Goal: Task Accomplishment & Management: Use online tool/utility

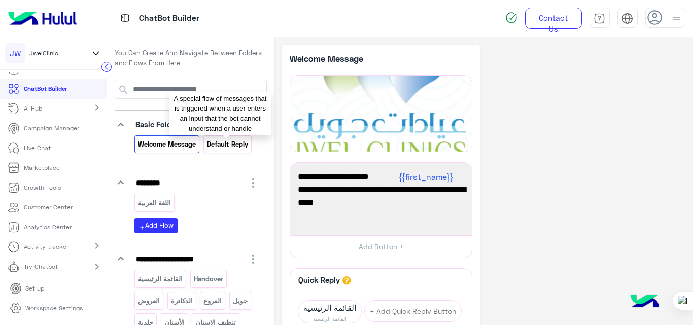
click at [239, 149] on p "Default reply" at bounding box center [227, 145] width 43 height 12
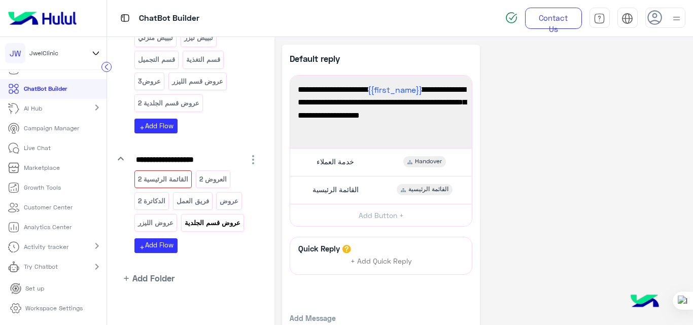
scroll to position [329, 0]
click at [194, 204] on p "فريق العمل" at bounding box center [193, 201] width 34 height 12
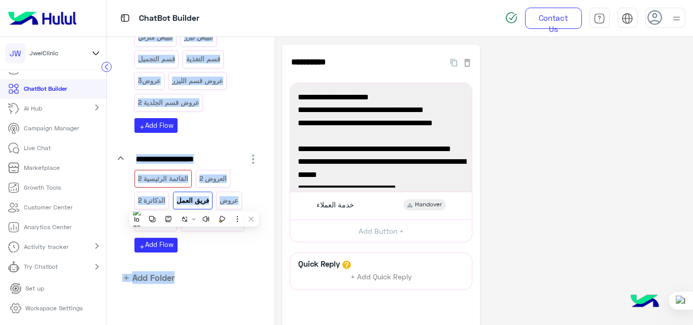
click at [561, 171] on div "**********" at bounding box center [484, 213] width 404 height 336
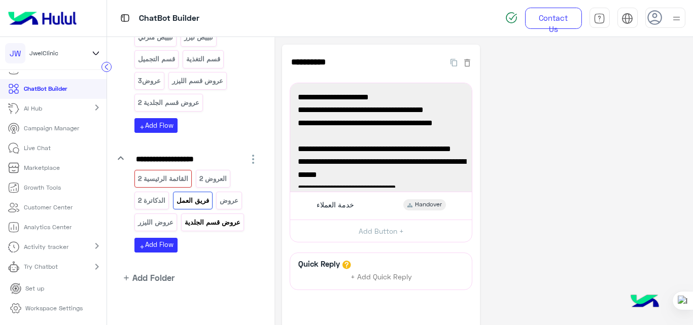
click at [214, 227] on p "عروض قسم الجلدية" at bounding box center [212, 223] width 57 height 12
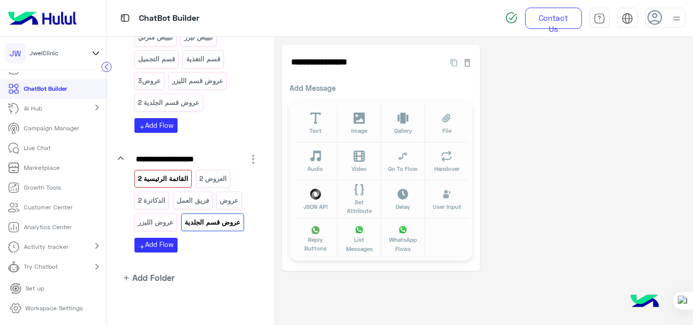
click at [154, 176] on p "القائمة الرئيسية 2" at bounding box center [164, 179] width 52 height 12
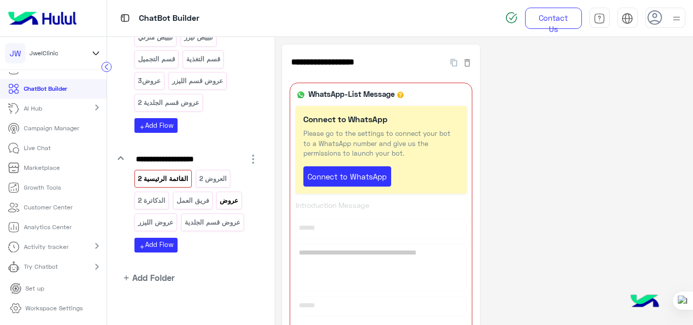
click at [224, 195] on p "عروض" at bounding box center [229, 201] width 20 height 12
click at [162, 178] on p "القائمة الرئيسية 2" at bounding box center [164, 179] width 52 height 12
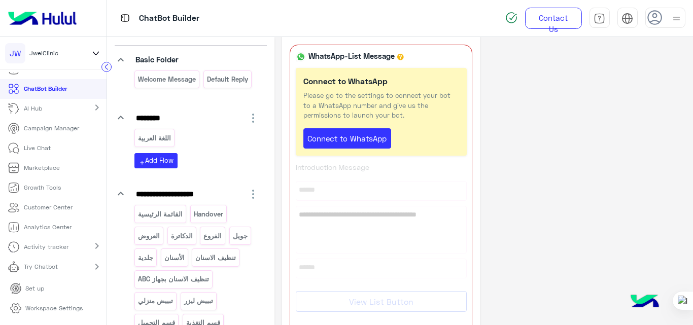
scroll to position [58, 0]
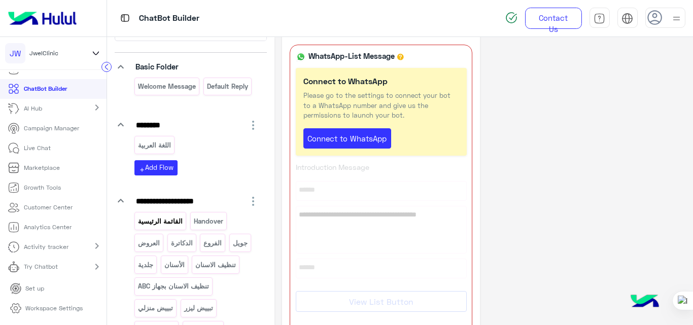
click at [172, 223] on p "القائمة الرئيسية" at bounding box center [161, 222] width 46 height 12
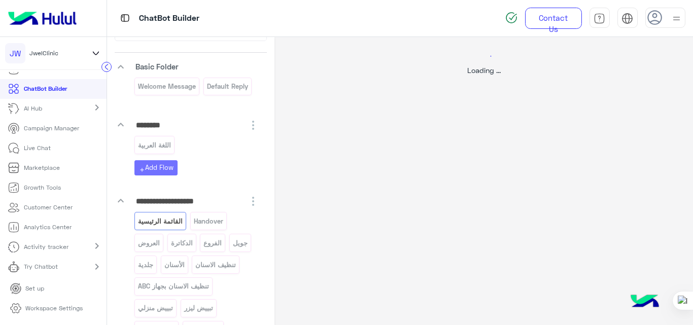
scroll to position [0, 0]
select select "*"
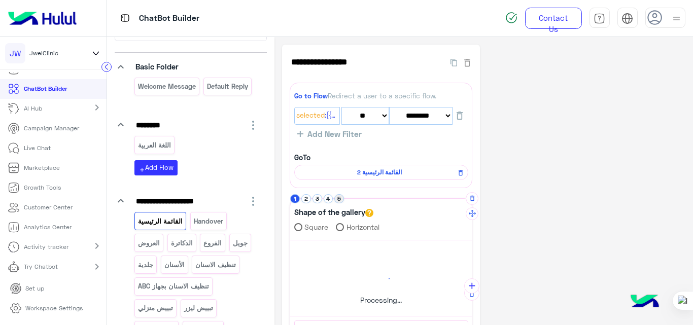
click at [337, 198] on button "5" at bounding box center [340, 199] width 10 height 10
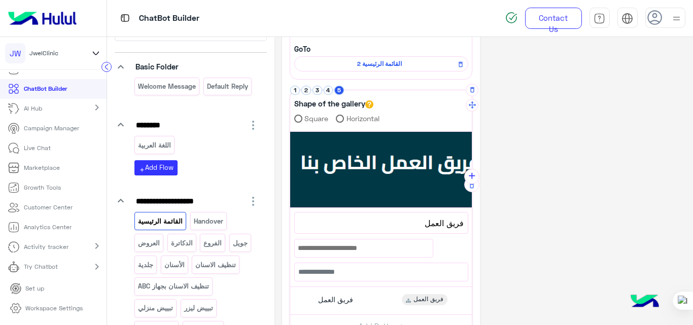
scroll to position [113, 0]
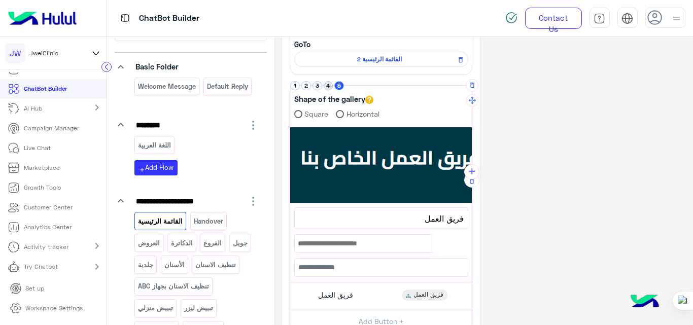
click at [326, 83] on button "4" at bounding box center [329, 86] width 10 height 10
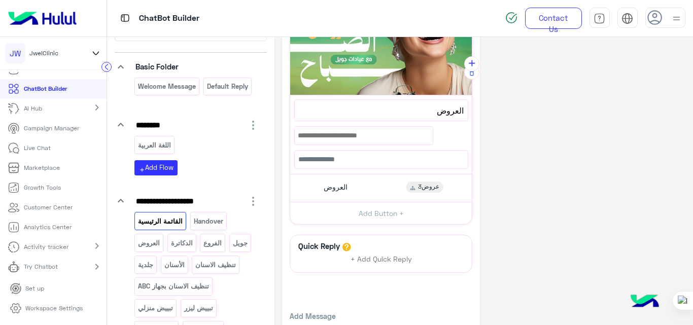
scroll to position [222, 0]
click at [365, 184] on div "العروض عروض3" at bounding box center [381, 188] width 174 height 20
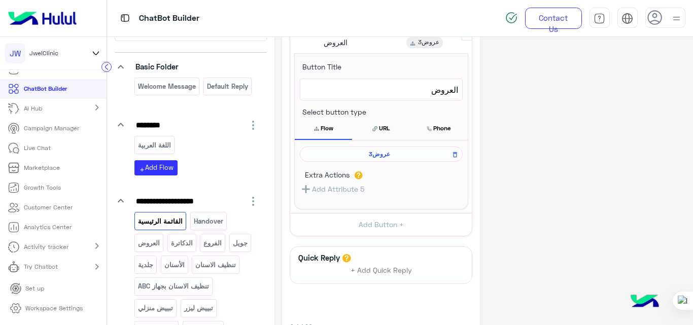
scroll to position [370, 0]
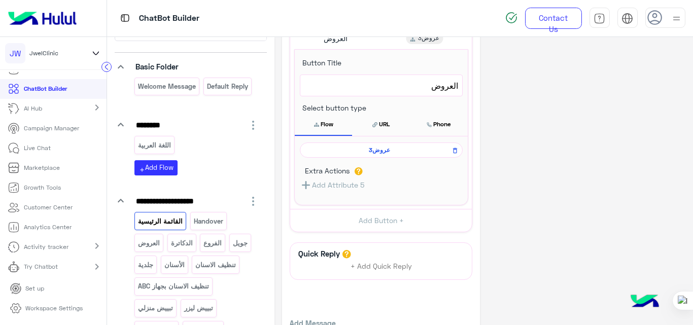
click at [385, 151] on span "عروض3" at bounding box center [380, 150] width 148 height 9
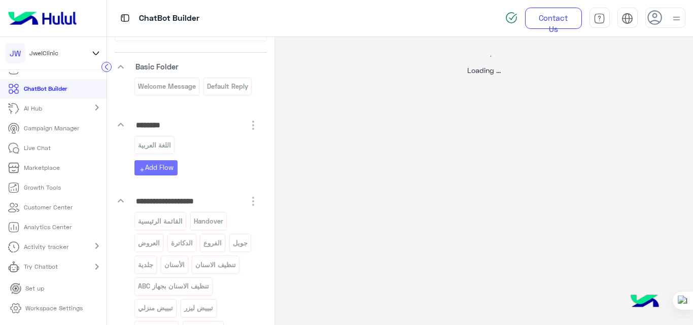
scroll to position [0, 0]
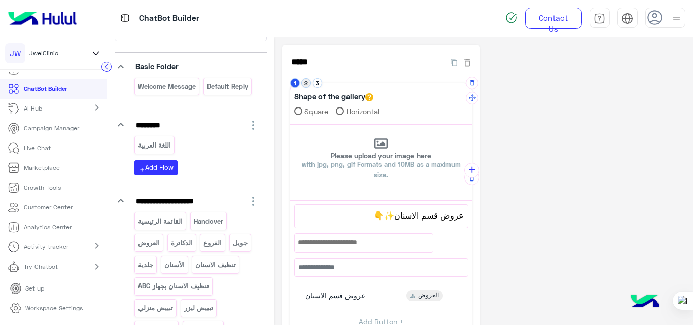
click at [306, 84] on button "2" at bounding box center [307, 83] width 10 height 10
click at [315, 80] on button "3" at bounding box center [318, 83] width 10 height 10
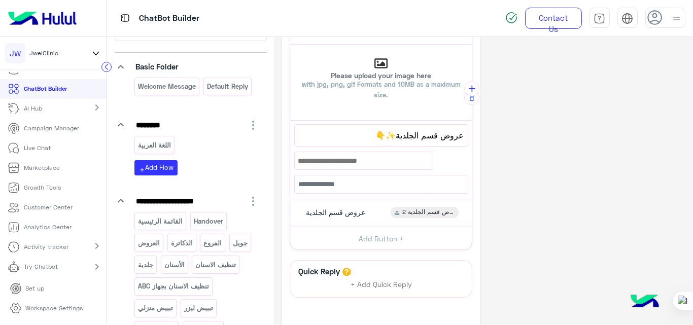
scroll to position [83, 0]
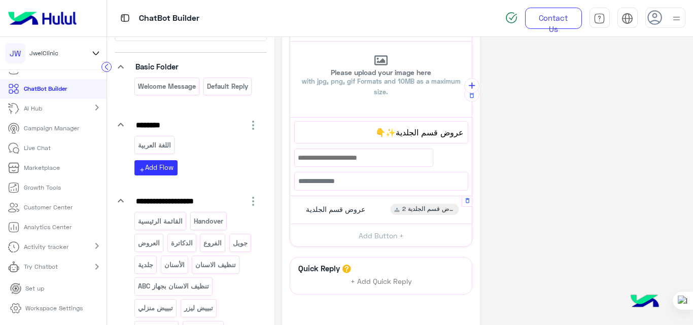
click at [371, 212] on div "عروض قسم الجلدية عروض قسم الجلدية 2" at bounding box center [381, 211] width 174 height 20
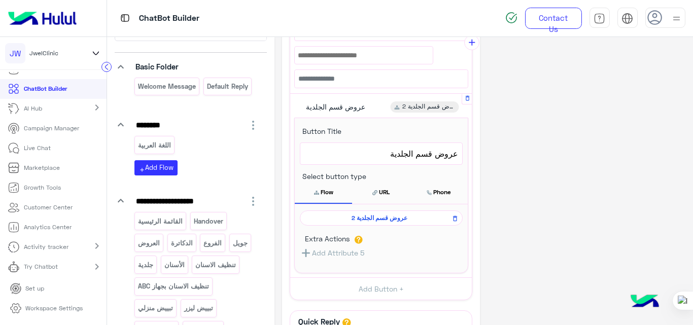
scroll to position [188, 0]
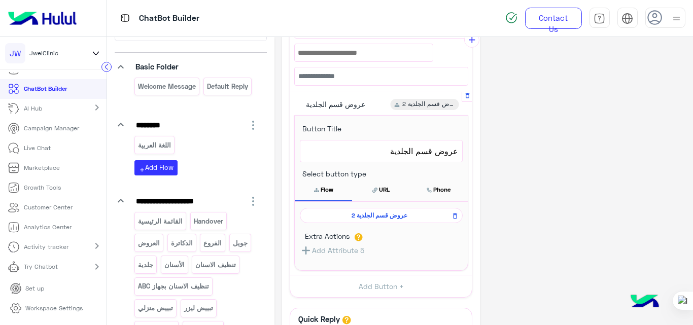
click at [384, 219] on span "عروض قسم الجلدية 2" at bounding box center [380, 215] width 148 height 9
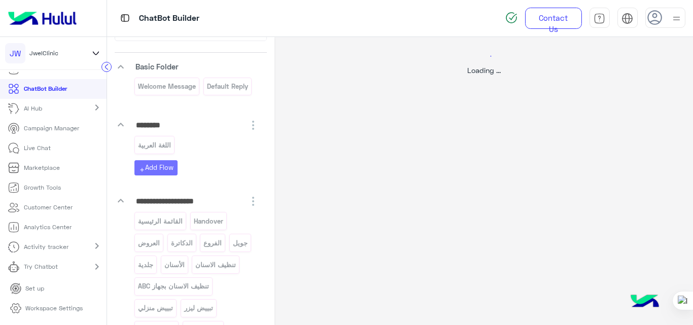
scroll to position [0, 0]
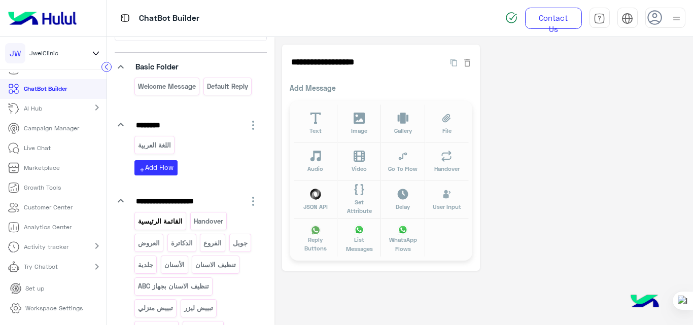
click at [168, 222] on p "القائمة الرئيسية" at bounding box center [161, 222] width 46 height 12
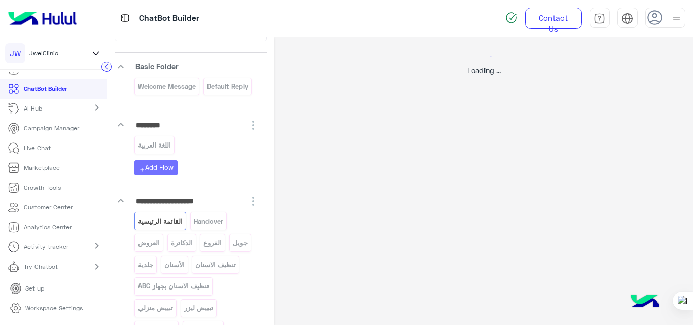
select select "*"
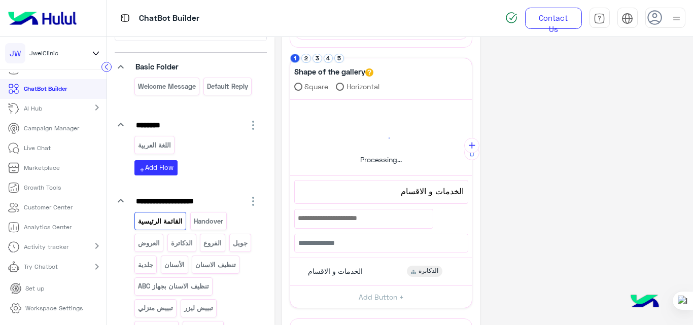
scroll to position [149, 0]
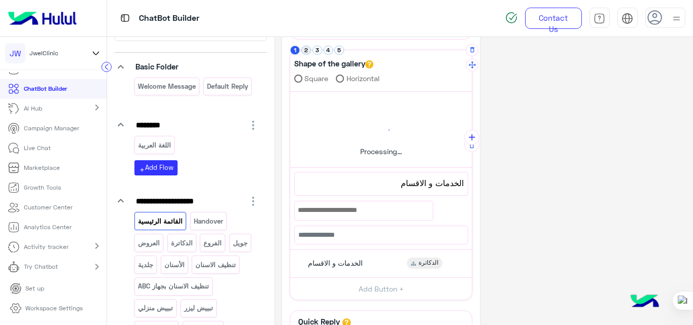
click at [307, 50] on button "2" at bounding box center [307, 51] width 10 height 10
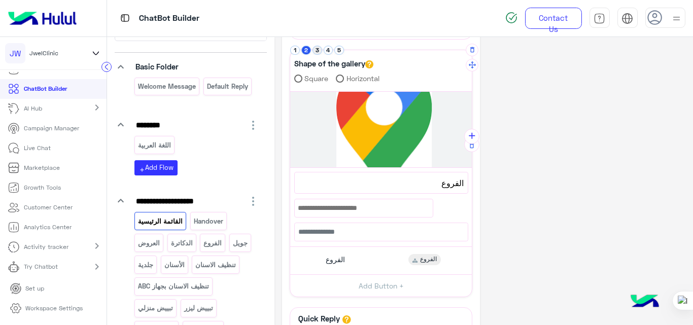
click at [313, 52] on button "3" at bounding box center [318, 51] width 10 height 10
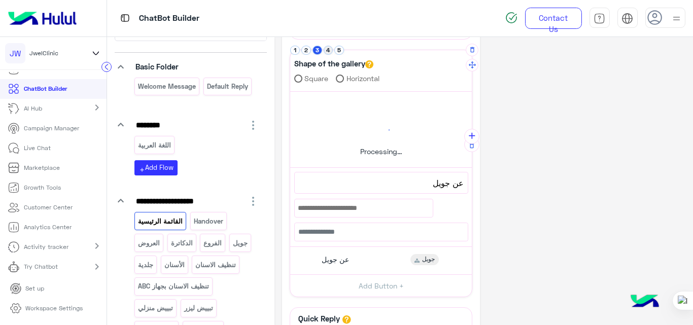
click at [327, 50] on button "4" at bounding box center [329, 51] width 10 height 10
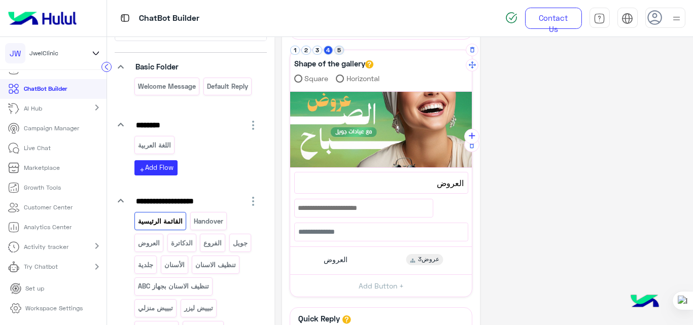
click at [341, 51] on button "5" at bounding box center [340, 51] width 10 height 10
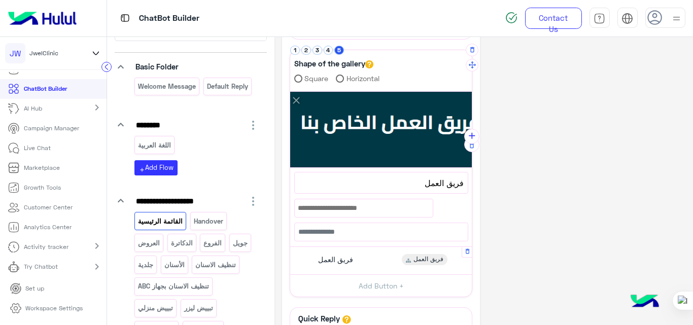
click at [372, 257] on div "فريق العمل فريق العمل" at bounding box center [381, 261] width 174 height 20
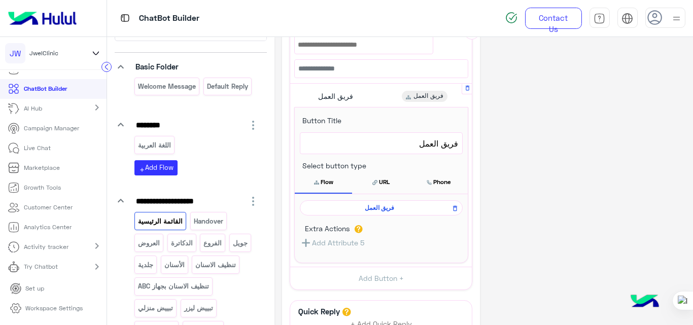
scroll to position [314, 0]
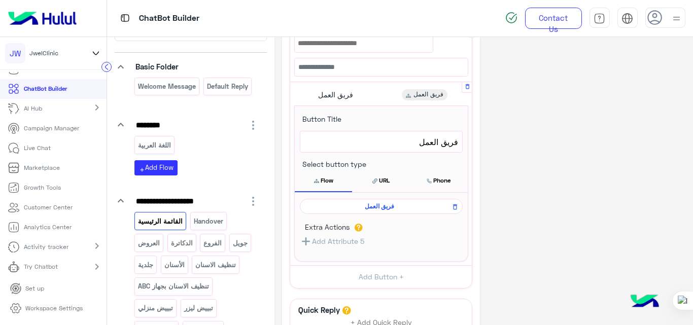
click at [383, 203] on span "فريق العمل" at bounding box center [380, 206] width 148 height 9
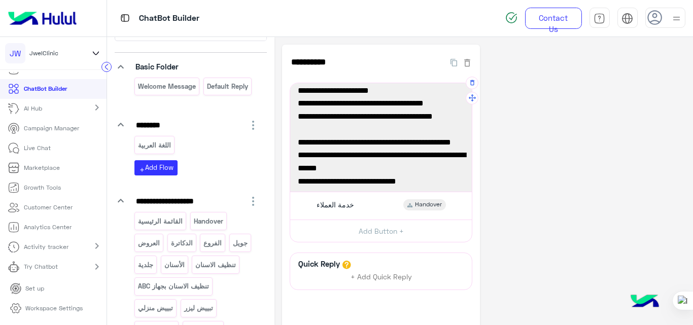
scroll to position [0, 0]
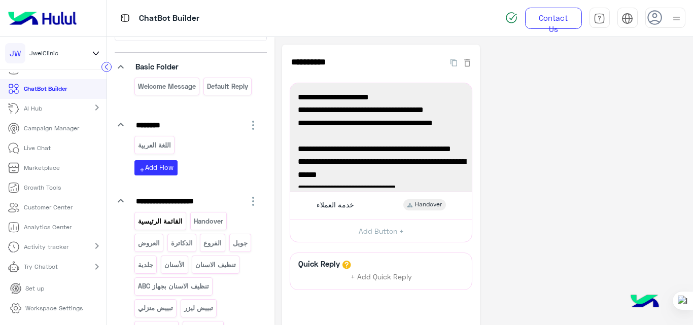
click at [153, 223] on p "القائمة الرئيسية" at bounding box center [161, 222] width 46 height 12
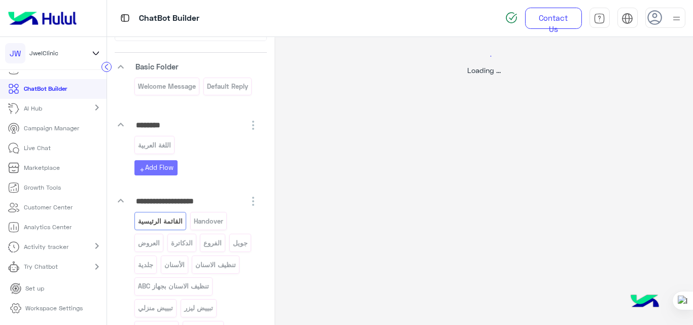
select select "*"
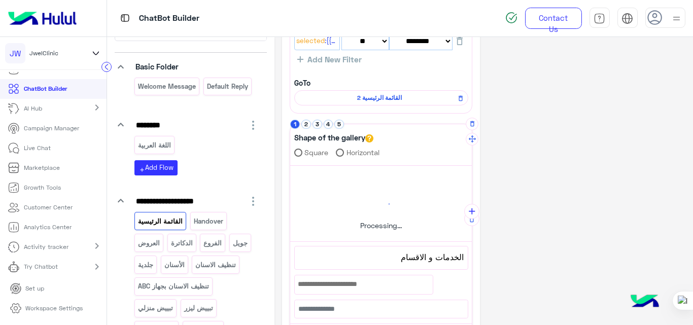
scroll to position [75, 0]
click at [340, 125] on button "5" at bounding box center [340, 124] width 10 height 10
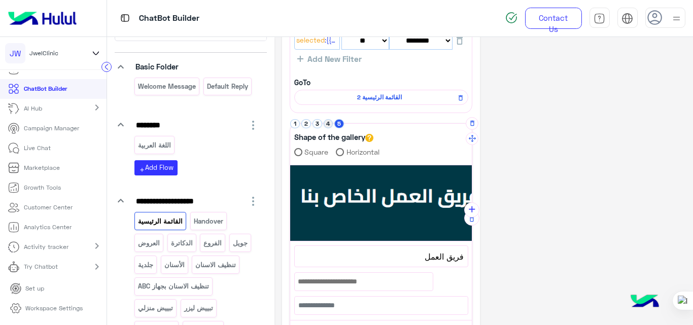
click at [328, 128] on button "4" at bounding box center [329, 124] width 10 height 10
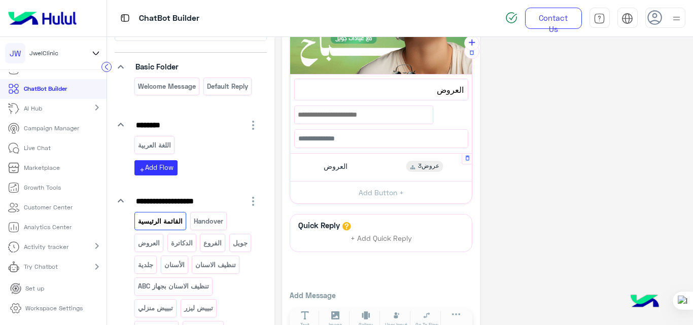
scroll to position [243, 0]
click at [360, 161] on div "العروض عروض3" at bounding box center [381, 167] width 174 height 20
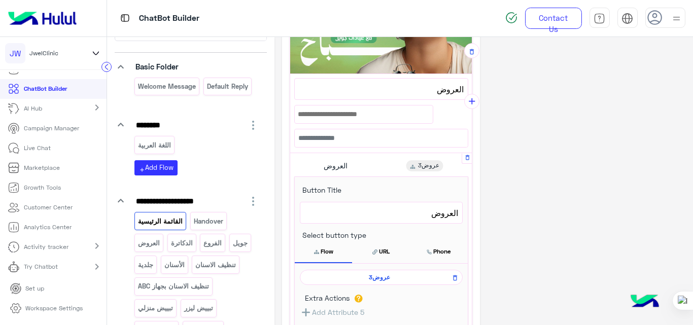
scroll to position [302, 0]
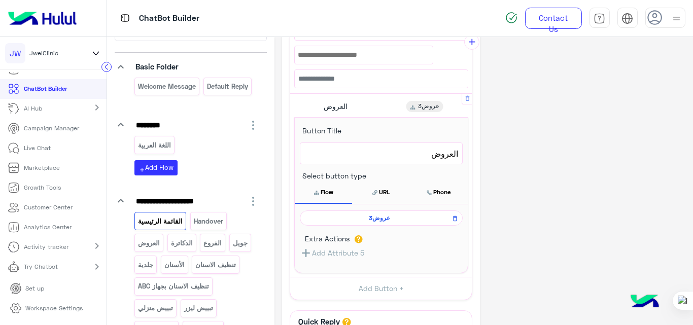
click at [378, 216] on span "عروض3" at bounding box center [380, 218] width 148 height 9
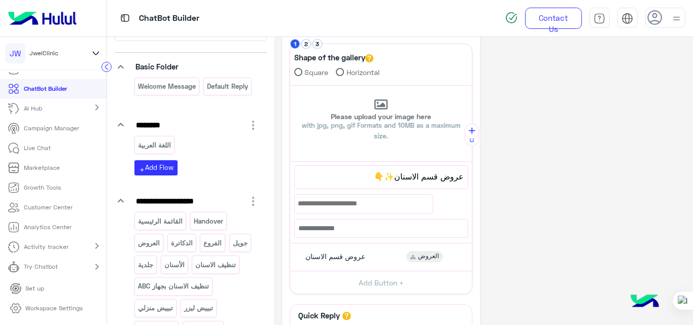
scroll to position [41, 0]
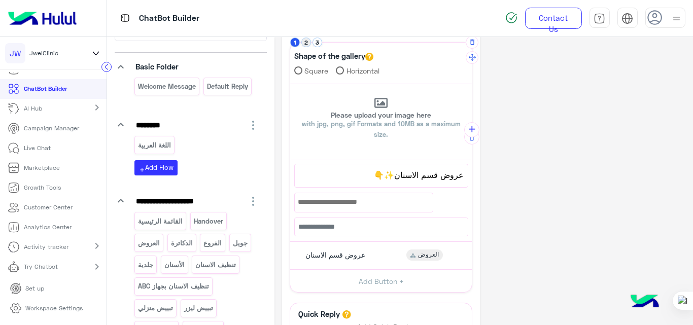
click at [308, 42] on button "2" at bounding box center [307, 43] width 10 height 10
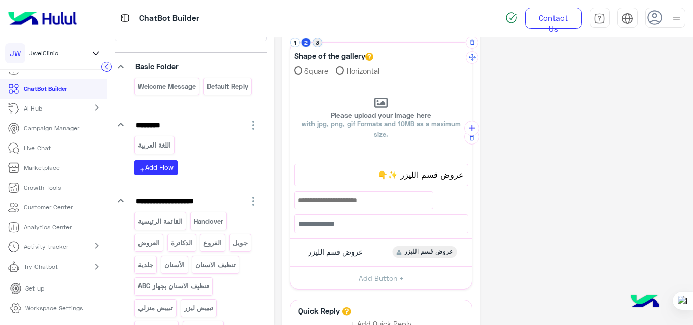
click at [315, 42] on button "3" at bounding box center [318, 43] width 10 height 10
click at [377, 256] on div "عروض قسم الجلدية عروض قسم الجلدية 2" at bounding box center [381, 253] width 174 height 20
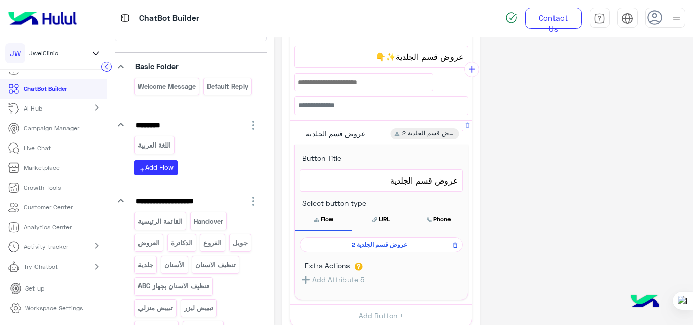
scroll to position [162, 0]
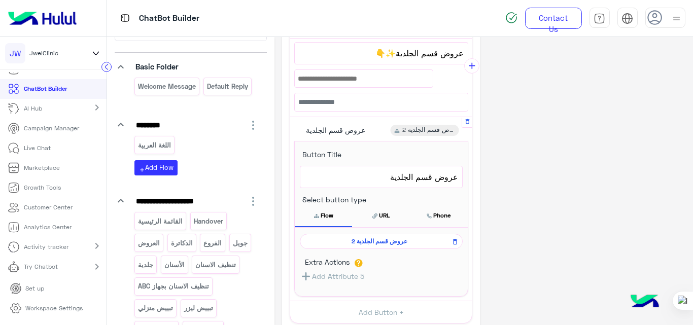
click at [388, 241] on span "عروض قسم الجلدية 2" at bounding box center [380, 241] width 148 height 9
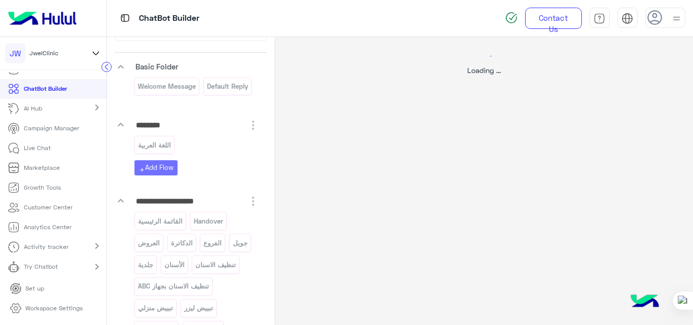
scroll to position [0, 0]
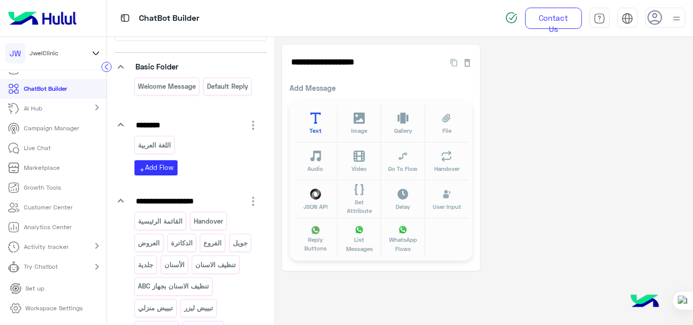
click at [323, 119] on button "Text" at bounding box center [316, 124] width 44 height 38
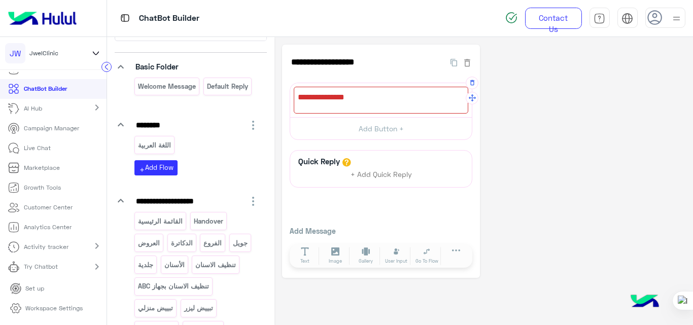
click at [358, 99] on div at bounding box center [381, 100] width 175 height 27
type textarea "*"
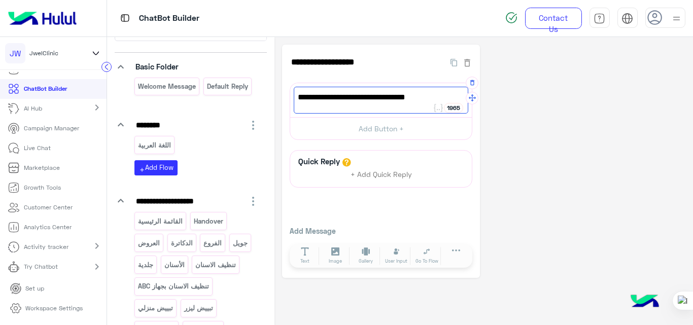
click at [337, 98] on span "الاطلاع علي العروض اختر الزر ادناه" at bounding box center [381, 97] width 167 height 13
click at [329, 102] on span "الاطلاع علي العروض اختر الزر ادناه اول" at bounding box center [381, 97] width 167 height 13
click at [345, 91] on span "الاطلاع علي العروض اختر الزر ادناه اول" at bounding box center [381, 97] width 167 height 13
click at [342, 96] on span "الاطلاع علي العروض اختر الزر ادناه اول" at bounding box center [381, 97] width 167 height 13
click at [333, 100] on span "الاطلاع علي العروض اختر الزر ادناه اول" at bounding box center [381, 97] width 167 height 13
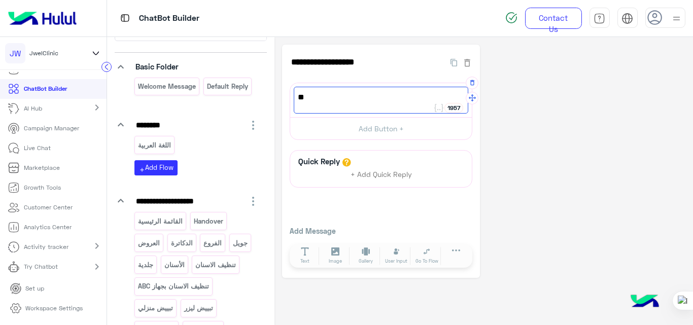
type textarea "*"
click at [530, 139] on div "**********" at bounding box center [484, 162] width 404 height 234
click at [473, 82] on icon "button" at bounding box center [472, 82] width 7 height 7
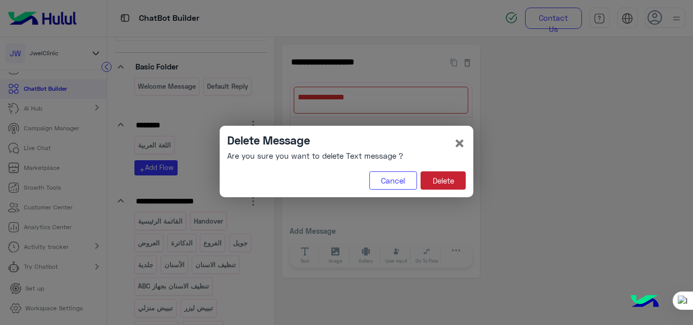
click at [455, 179] on button "Delete" at bounding box center [443, 181] width 45 height 18
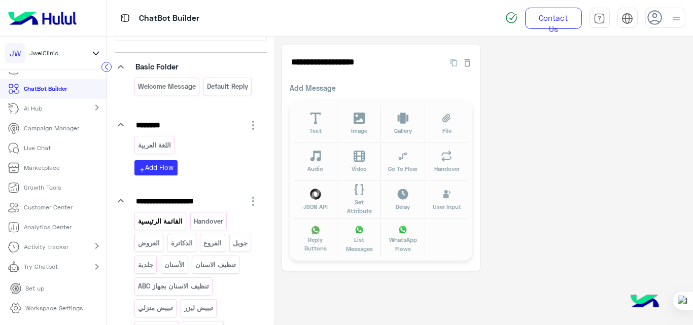
click at [174, 222] on p "القائمة الرئيسية" at bounding box center [161, 222] width 46 height 12
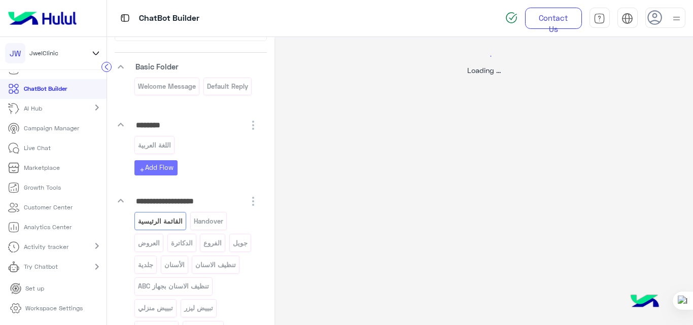
select select "*"
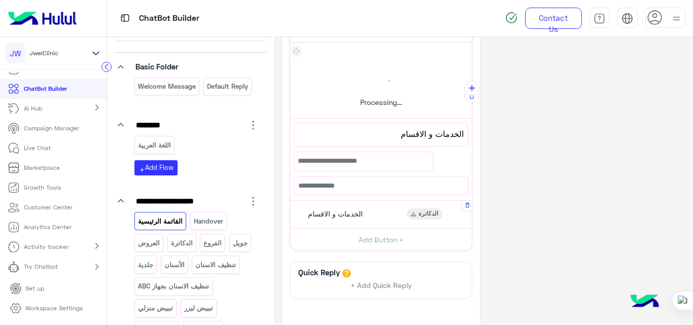
scroll to position [199, 0]
click at [380, 207] on div "الخدمات و الاقسام الدكاترة" at bounding box center [381, 214] width 174 height 20
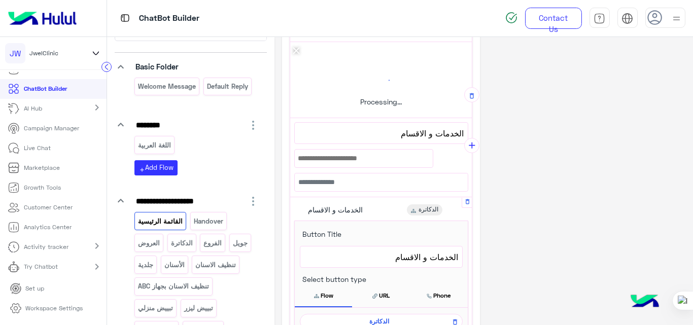
scroll to position [256, 0]
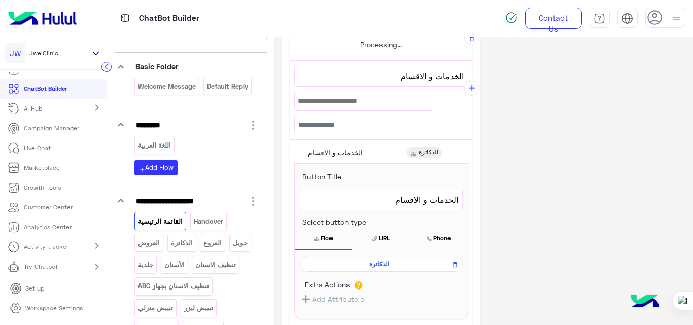
click at [372, 260] on span "الدكاترة" at bounding box center [380, 264] width 148 height 9
click at [379, 252] on div "**********" at bounding box center [484, 199] width 419 height 325
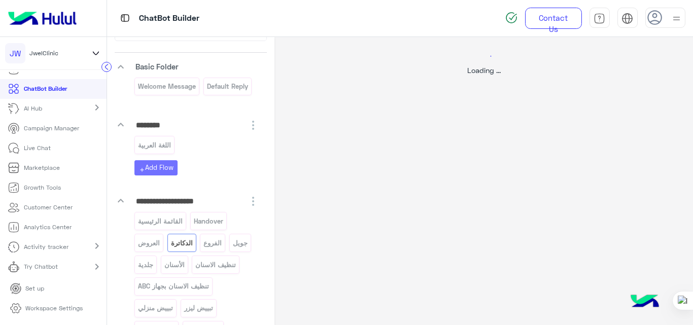
scroll to position [0, 0]
click at [383, 253] on div "Loading ..." at bounding box center [484, 199] width 419 height 325
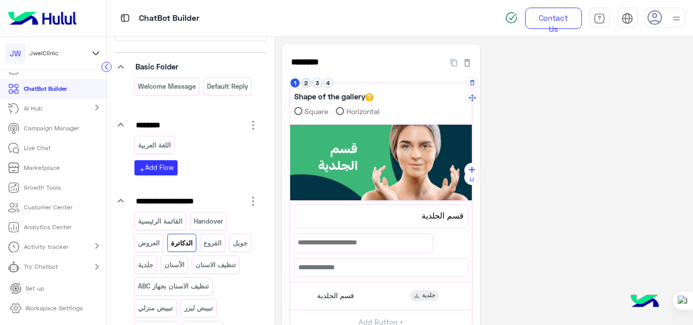
click at [307, 82] on button "2" at bounding box center [307, 83] width 10 height 10
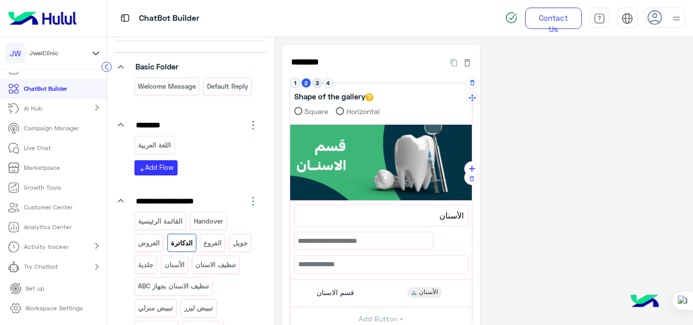
click at [319, 81] on button "3" at bounding box center [318, 83] width 10 height 10
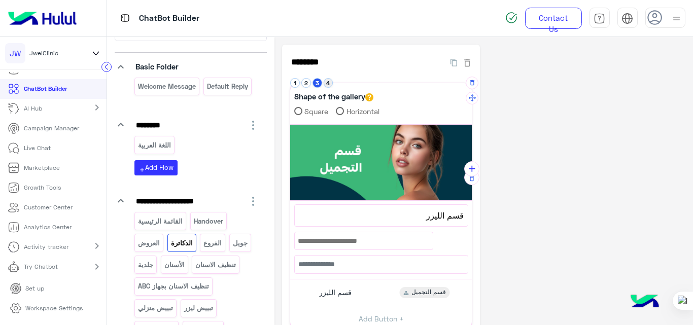
click at [328, 82] on button "4" at bounding box center [329, 83] width 10 height 10
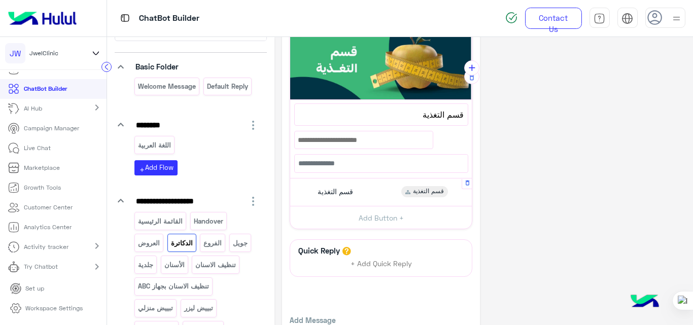
scroll to position [102, 0]
click at [375, 198] on div "قسم التغذية قسم التغذية" at bounding box center [381, 192] width 174 height 20
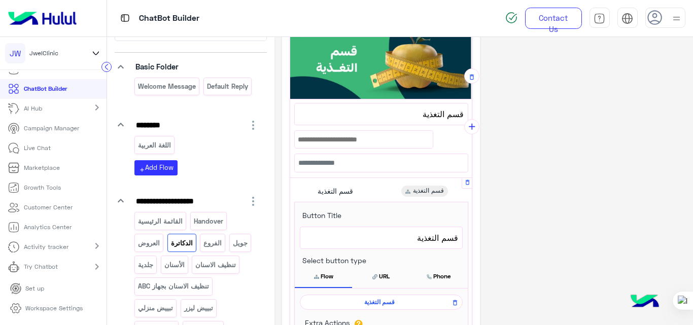
scroll to position [161, 0]
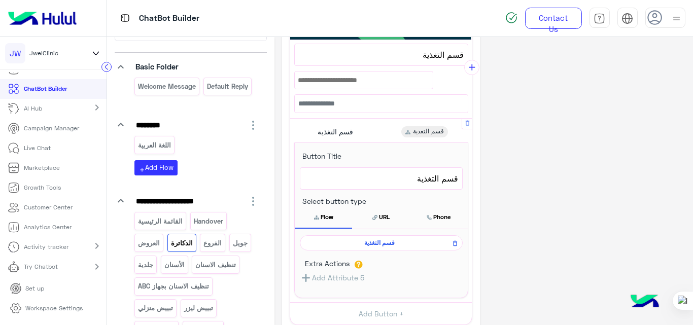
click at [383, 242] on span "قسم التغذية" at bounding box center [380, 243] width 148 height 9
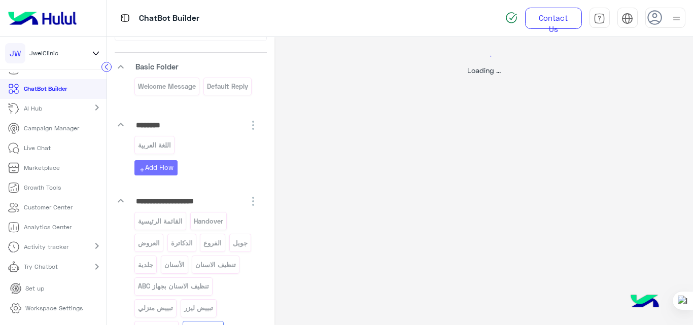
scroll to position [0, 0]
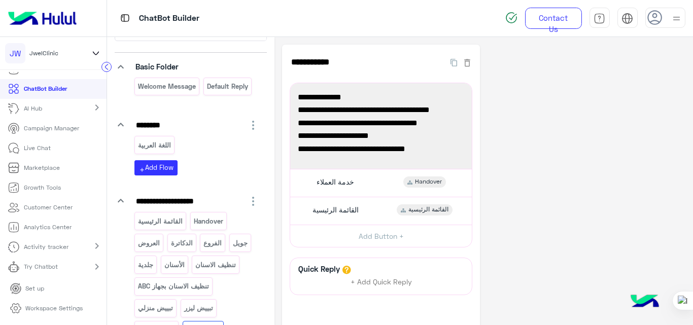
click at [637, 167] on div "**********" at bounding box center [484, 215] width 404 height 341
click at [373, 207] on div "القائمة الرئيسية القائمة الرئيسية" at bounding box center [381, 211] width 174 height 20
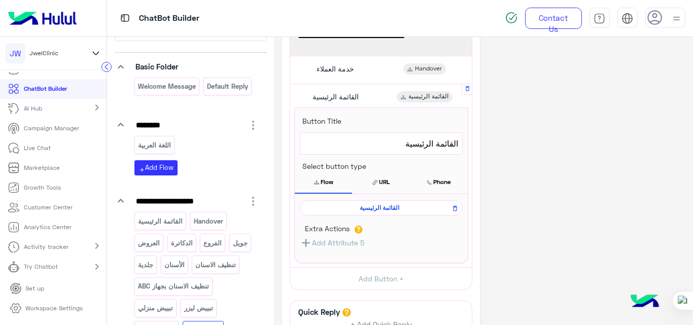
scroll to position [114, 0]
click at [380, 211] on span "القائمة الرئيسية" at bounding box center [380, 207] width 148 height 9
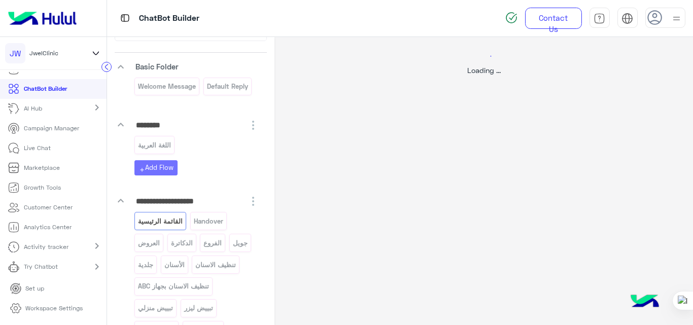
scroll to position [0, 0]
select select "*"
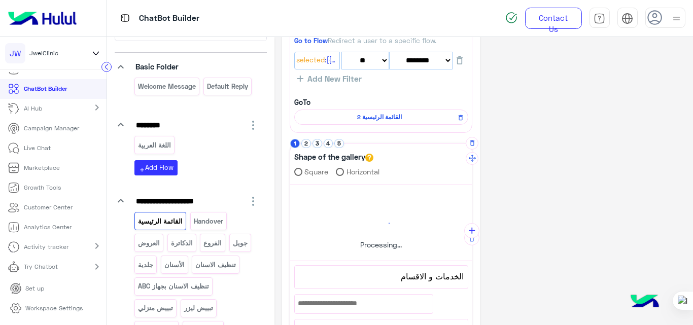
scroll to position [55, 0]
click at [338, 142] on button "5" at bounding box center [340, 145] width 10 height 10
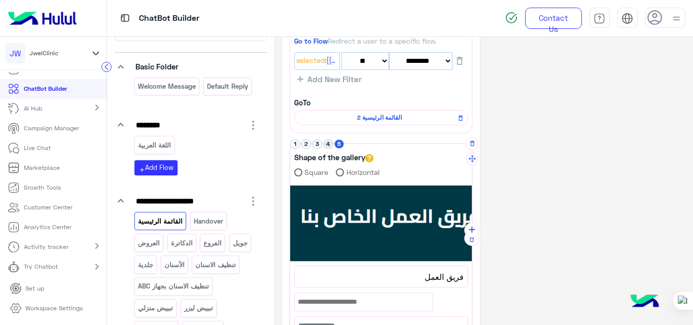
click at [331, 146] on button "4" at bounding box center [329, 145] width 10 height 10
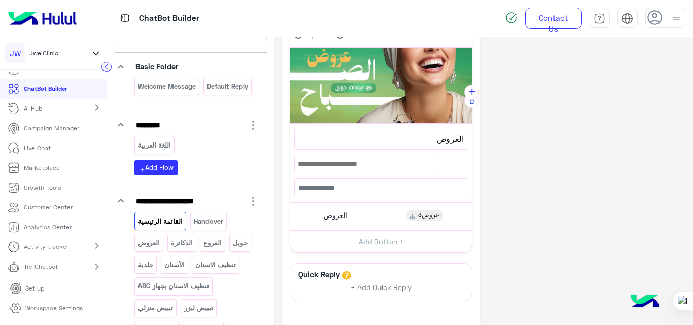
scroll to position [196, 0]
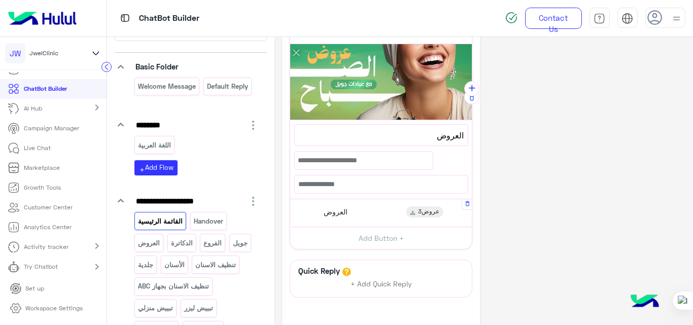
click at [369, 209] on div "العروض عروض3" at bounding box center [381, 213] width 174 height 20
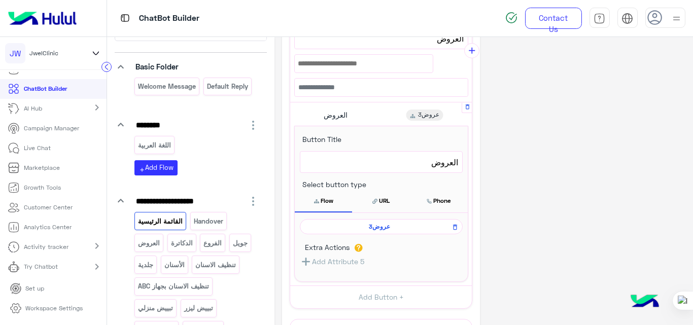
scroll to position [294, 0]
click at [378, 226] on span "عروض3" at bounding box center [380, 226] width 148 height 9
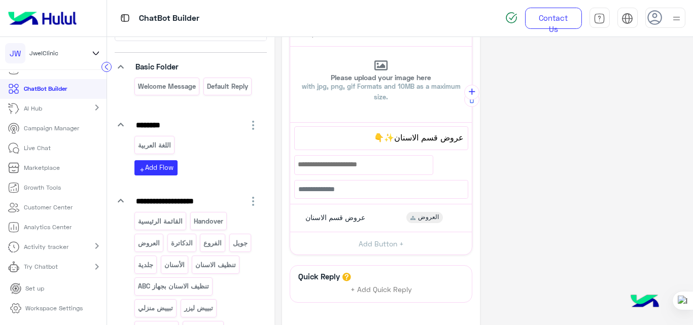
scroll to position [78, 0]
click at [378, 226] on div "عروض قسم الاسنان العروض" at bounding box center [381, 219] width 174 height 20
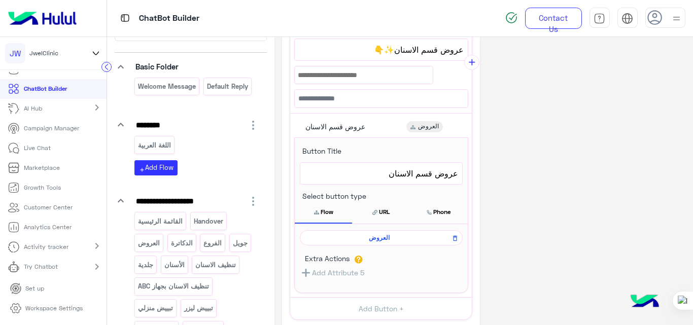
scroll to position [171, 0]
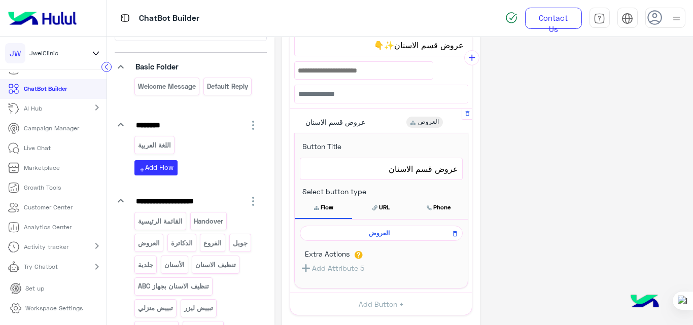
click at [381, 234] on span "العروض" at bounding box center [380, 233] width 148 height 9
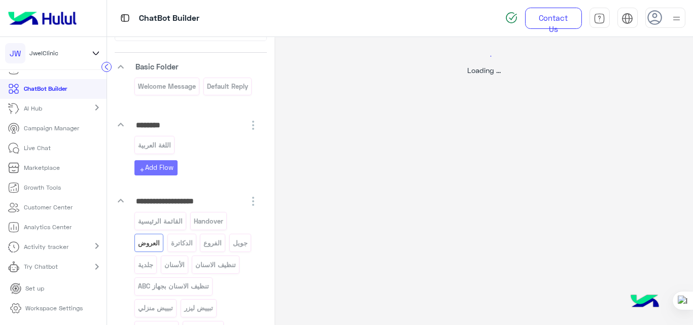
scroll to position [0, 0]
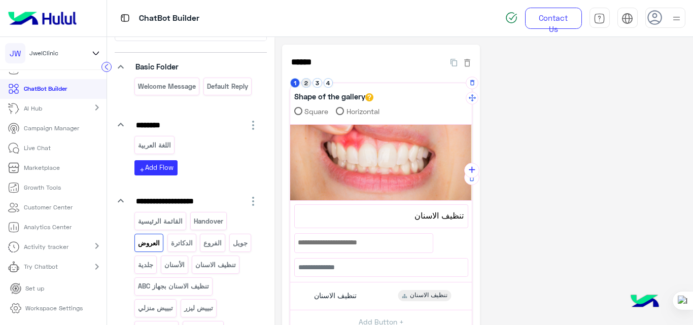
click at [308, 80] on button "2" at bounding box center [307, 83] width 10 height 10
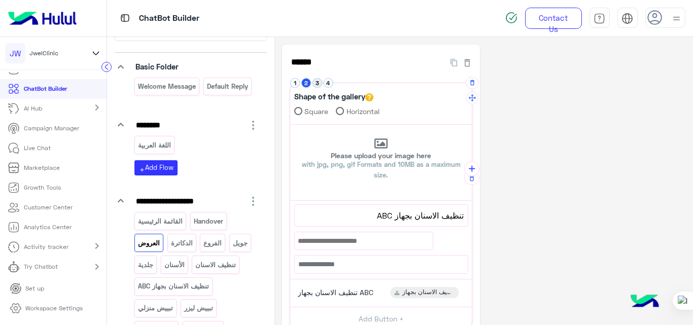
click at [317, 82] on button "3" at bounding box center [318, 83] width 10 height 10
click at [329, 83] on button "4" at bounding box center [329, 83] width 10 height 10
click at [293, 80] on button "1" at bounding box center [295, 83] width 10 height 10
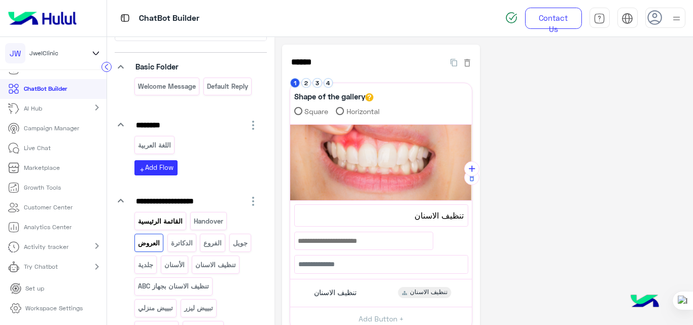
click at [174, 217] on p "القائمة الرئيسية" at bounding box center [161, 222] width 46 height 12
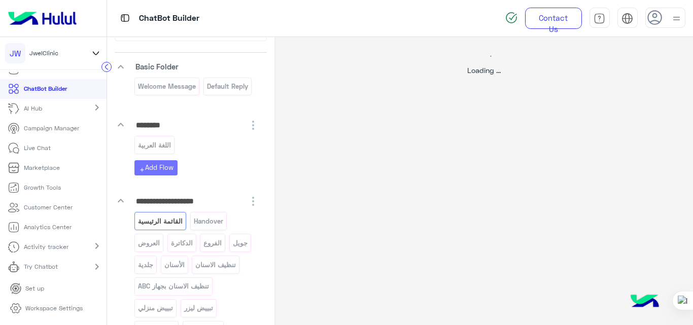
select select "*"
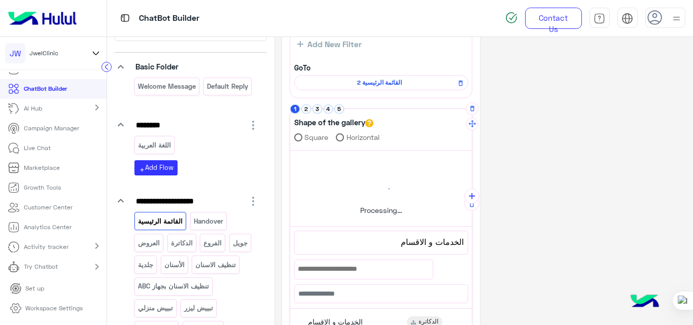
scroll to position [91, 0]
click at [324, 106] on button "4" at bounding box center [329, 108] width 10 height 10
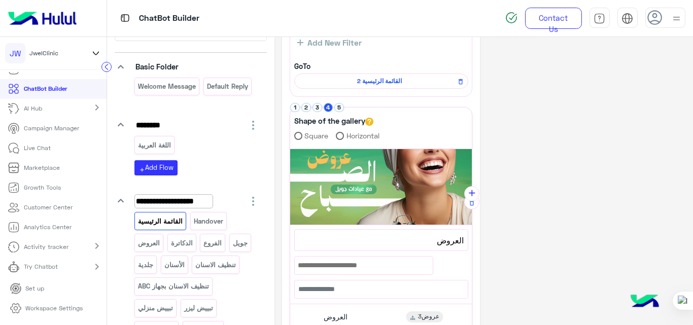
scroll to position [0, 0]
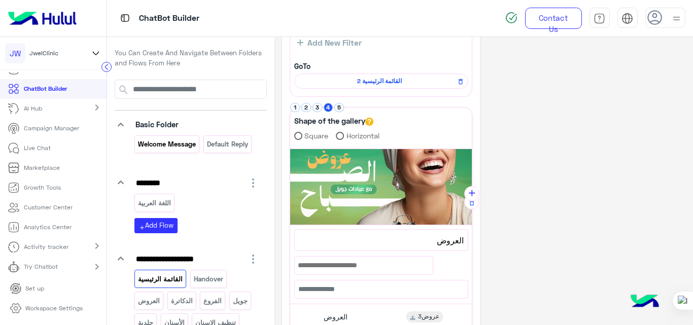
click at [178, 136] on div "Welcome Message" at bounding box center [167, 145] width 65 height 18
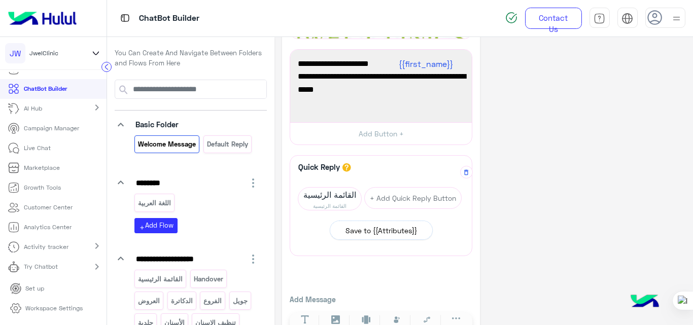
scroll to position [116, 0]
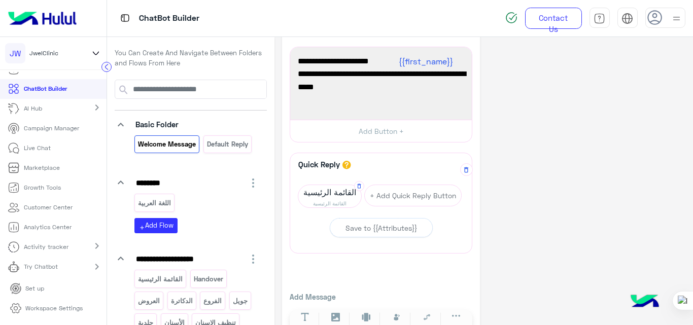
click at [331, 197] on span "القائمة الرئيسية" at bounding box center [330, 192] width 63 height 14
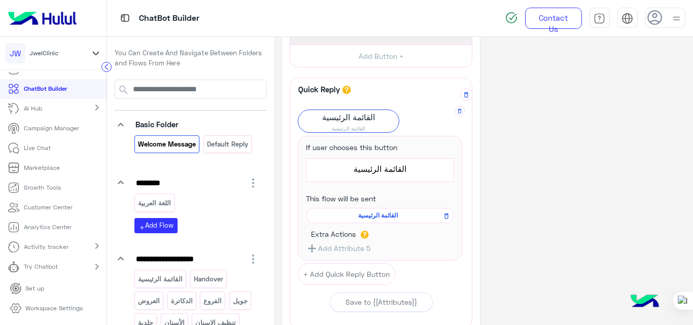
scroll to position [196, 0]
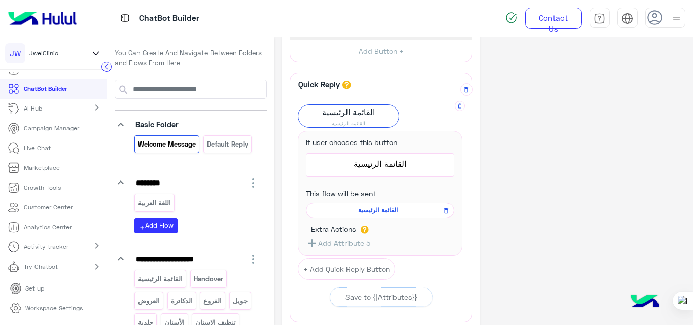
click at [381, 208] on span "القائمة الرئيسية" at bounding box center [379, 210] width 134 height 9
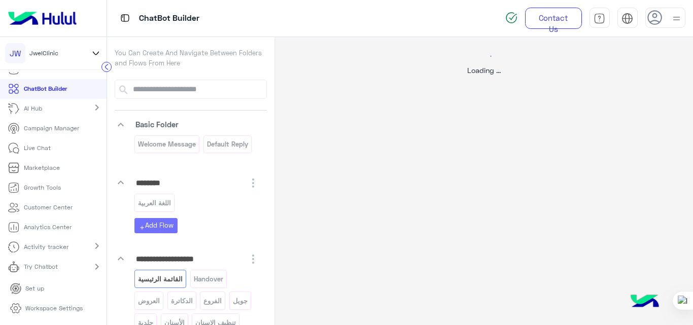
scroll to position [0, 0]
click at [381, 208] on div "Loading ..." at bounding box center [484, 199] width 419 height 325
select select "*"
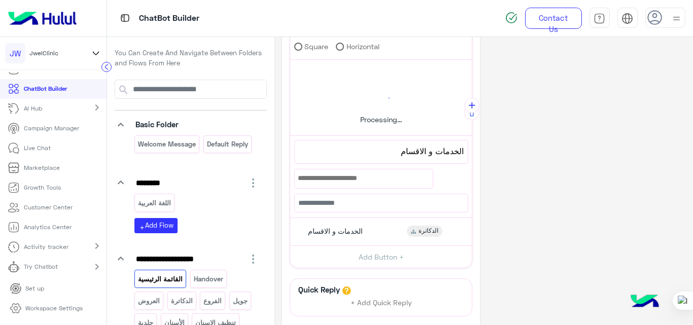
scroll to position [182, 0]
click at [380, 235] on div "الخدمات و الاقسام الدكاترة" at bounding box center [381, 231] width 174 height 20
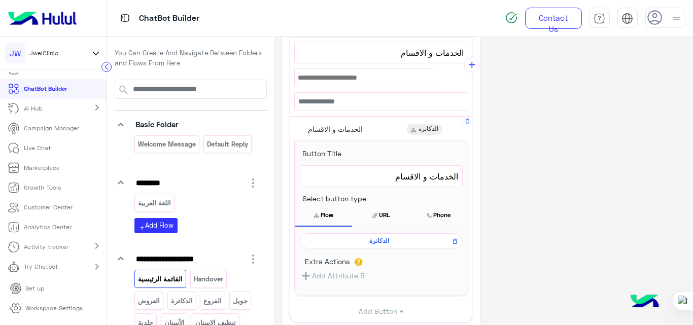
scroll to position [280, 0]
click at [379, 243] on span "الدكاترة" at bounding box center [380, 240] width 148 height 9
click at [379, 243] on div "**********" at bounding box center [484, 199] width 419 height 325
click at [383, 241] on div "**********" at bounding box center [484, 199] width 419 height 325
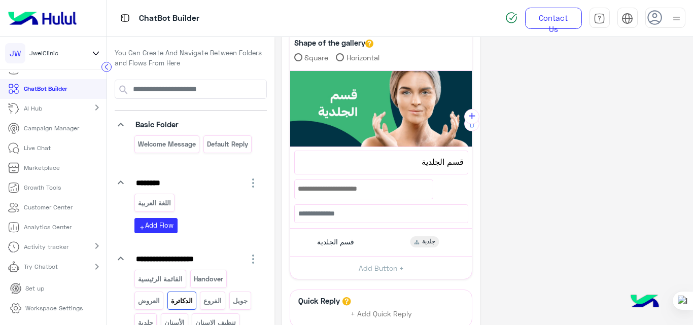
scroll to position [0, 0]
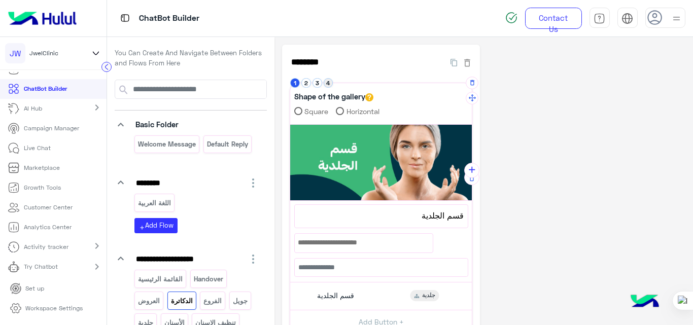
click at [328, 84] on button "4" at bounding box center [329, 83] width 10 height 10
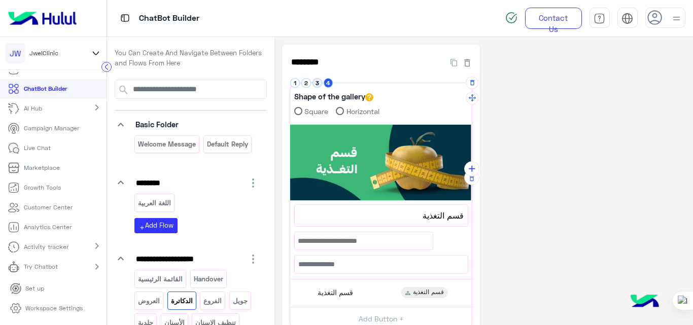
click at [313, 84] on button "3" at bounding box center [318, 83] width 10 height 10
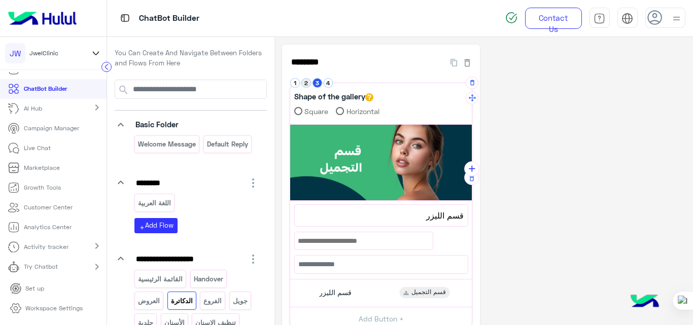
click at [307, 80] on button "2" at bounding box center [307, 83] width 10 height 10
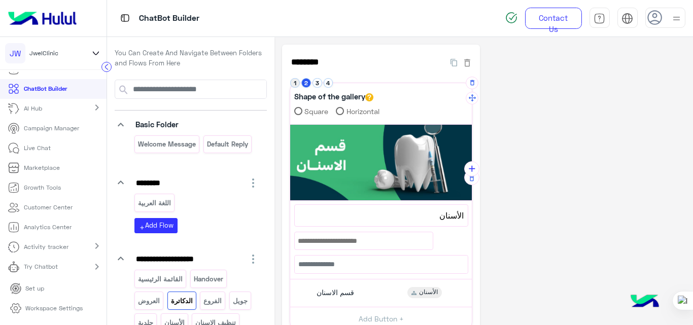
click at [298, 80] on button "1" at bounding box center [295, 83] width 10 height 10
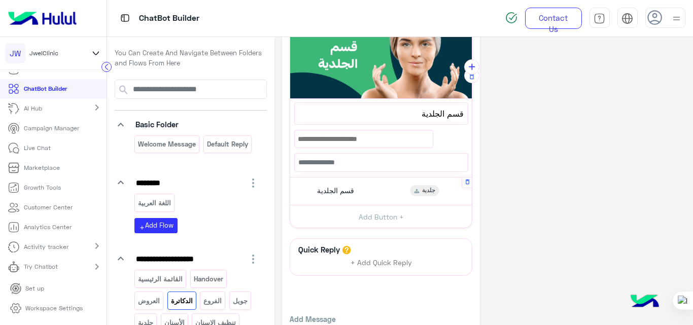
scroll to position [103, 0]
click at [371, 182] on div "قسم الجلدية جلدية" at bounding box center [381, 191] width 174 height 20
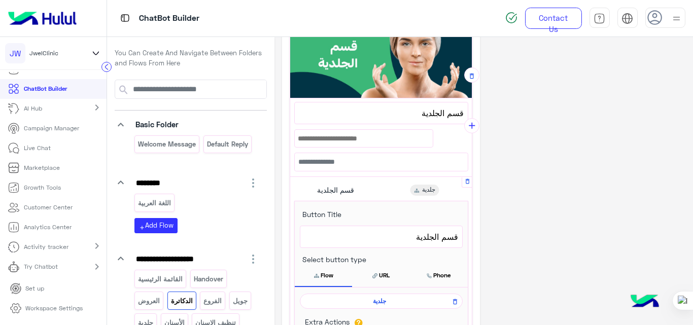
scroll to position [162, 0]
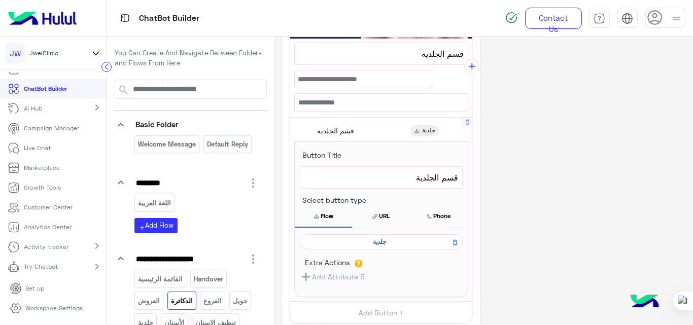
click at [383, 238] on span "جلدية" at bounding box center [380, 242] width 148 height 9
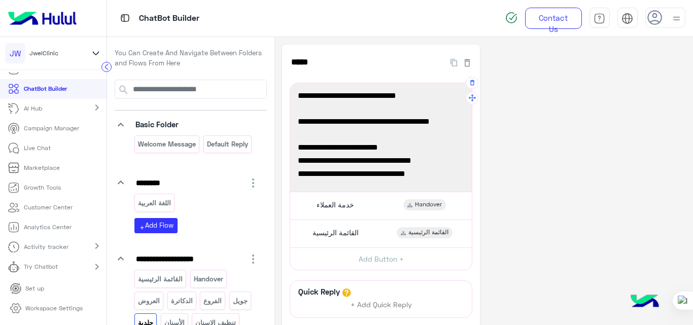
scroll to position [92, 0]
click at [378, 221] on div "**********" at bounding box center [381, 233] width 182 height 27
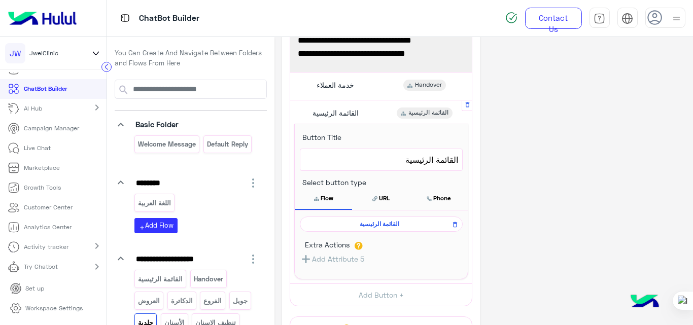
scroll to position [120, 0]
click at [379, 222] on span "القائمة الرئيسية" at bounding box center [380, 223] width 148 height 9
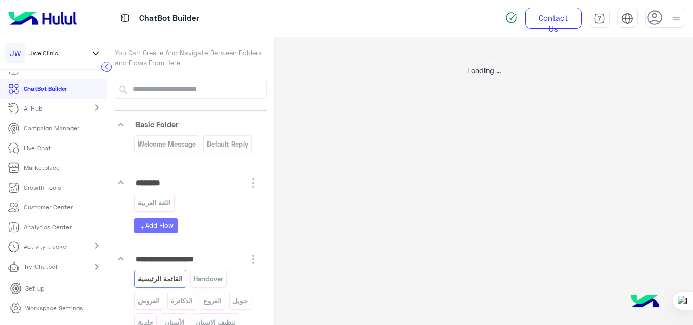
select select "*"
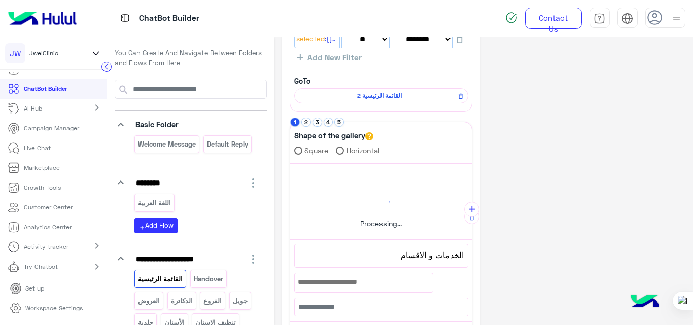
scroll to position [79, 0]
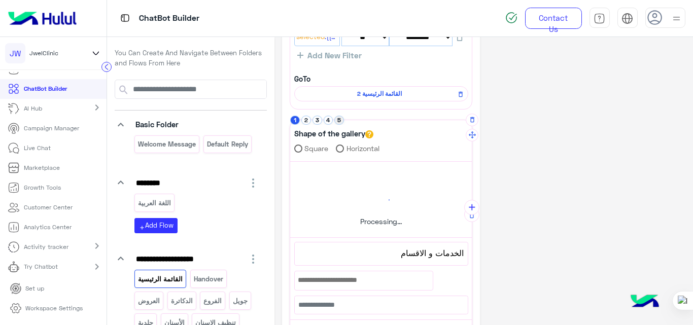
click at [339, 119] on button "5" at bounding box center [340, 121] width 10 height 10
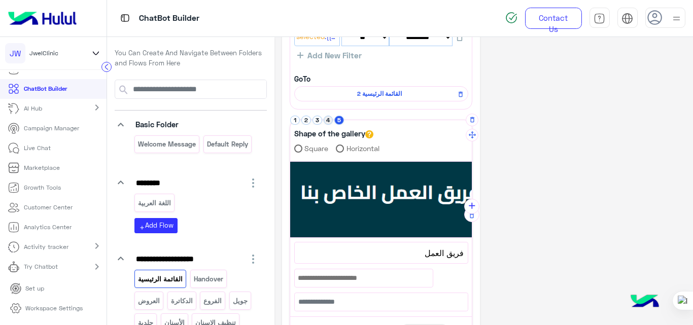
click at [329, 119] on button "4" at bounding box center [329, 121] width 10 height 10
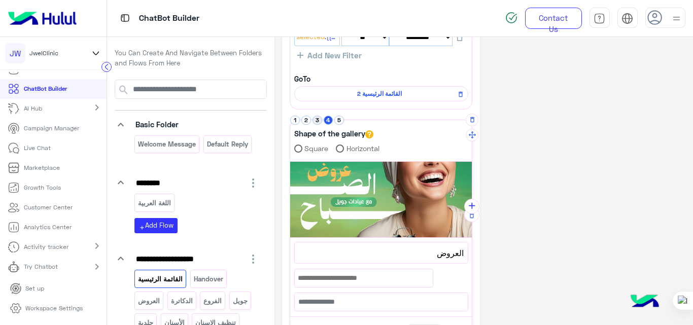
click at [316, 122] on button "3" at bounding box center [318, 121] width 10 height 10
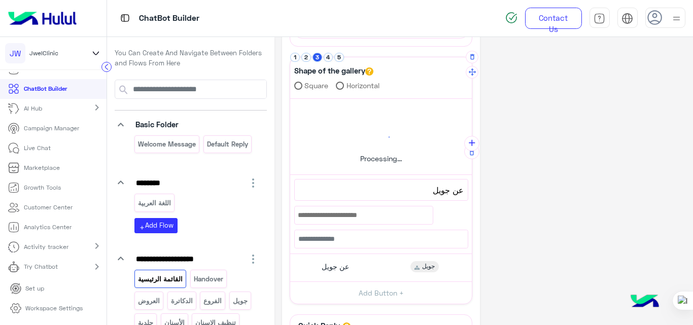
scroll to position [142, 0]
click at [307, 55] on button "2" at bounding box center [307, 57] width 10 height 10
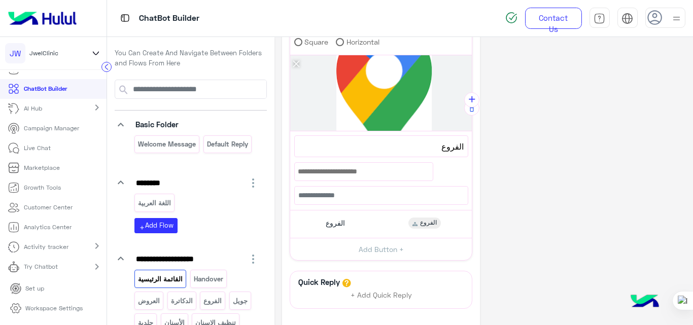
scroll to position [186, 0]
click at [368, 228] on div "الفروع الفروع" at bounding box center [381, 224] width 174 height 20
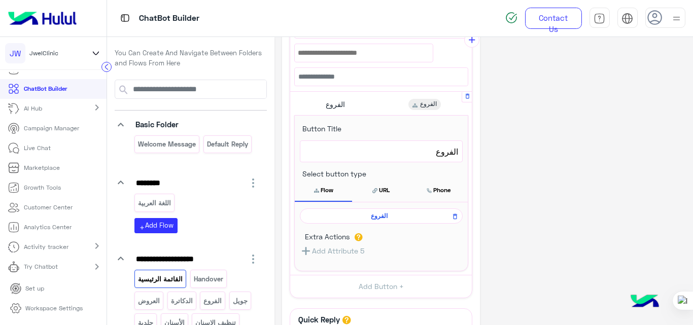
scroll to position [305, 0]
click at [383, 217] on span "الفروع" at bounding box center [380, 215] width 148 height 9
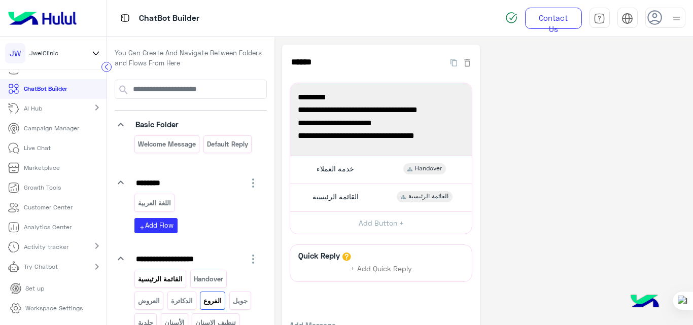
click at [162, 281] on p "القائمة الرئيسية" at bounding box center [161, 280] width 46 height 12
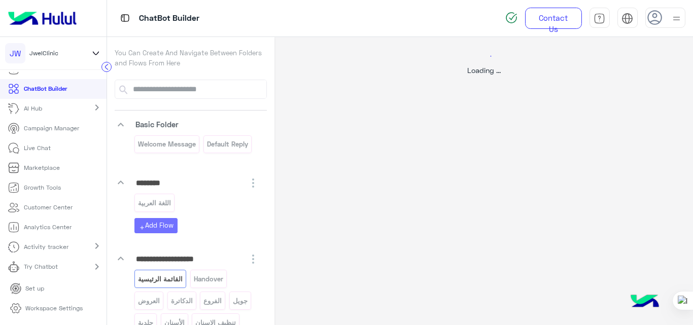
select select "*"
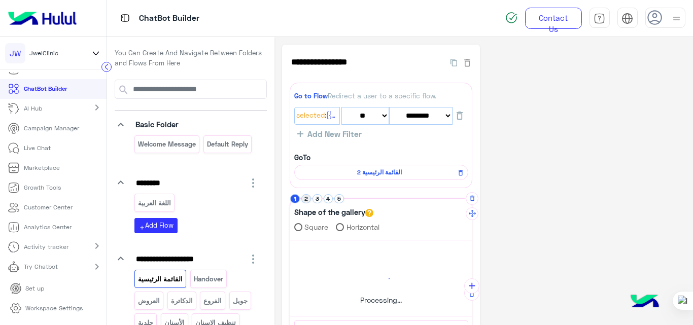
click at [303, 196] on button "2" at bounding box center [307, 199] width 10 height 10
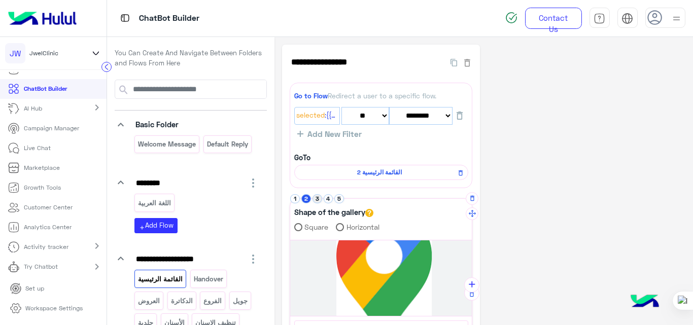
click at [314, 197] on button "3" at bounding box center [318, 199] width 10 height 10
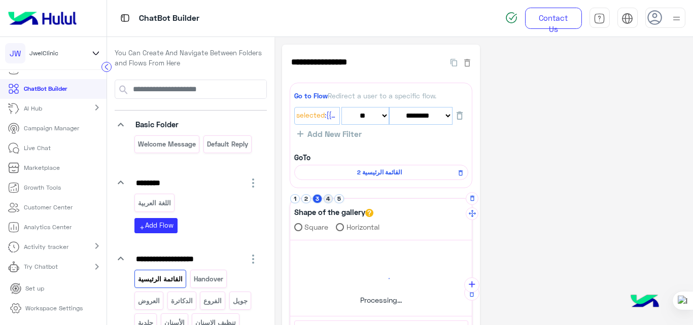
click at [328, 199] on button "4" at bounding box center [329, 199] width 10 height 10
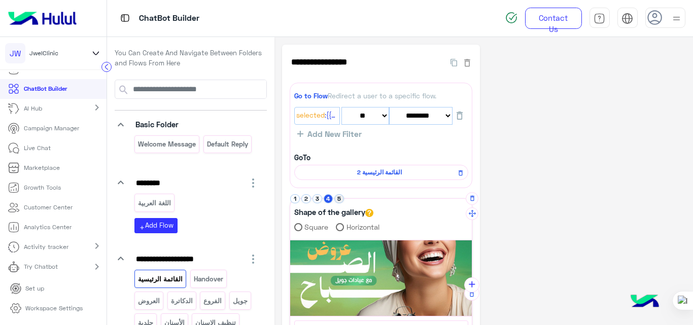
click at [341, 199] on button "5" at bounding box center [340, 199] width 10 height 10
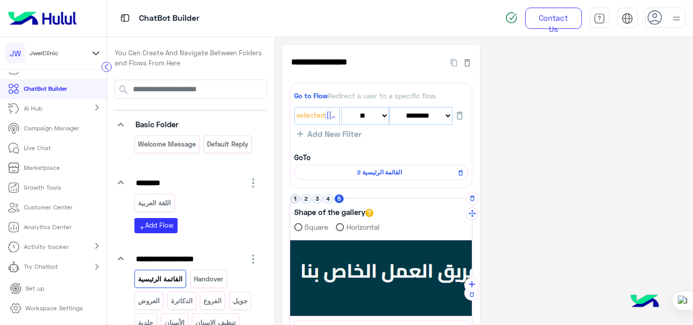
click at [295, 197] on button "1" at bounding box center [295, 199] width 10 height 10
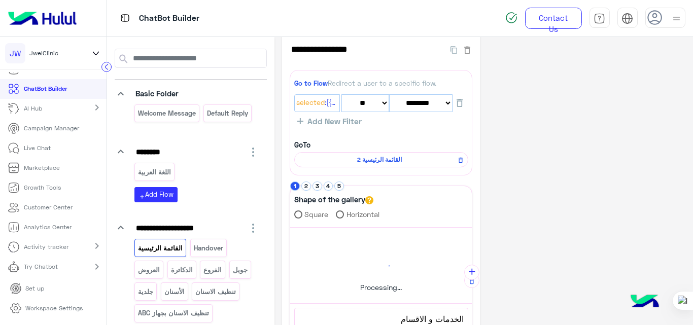
scroll to position [7, 0]
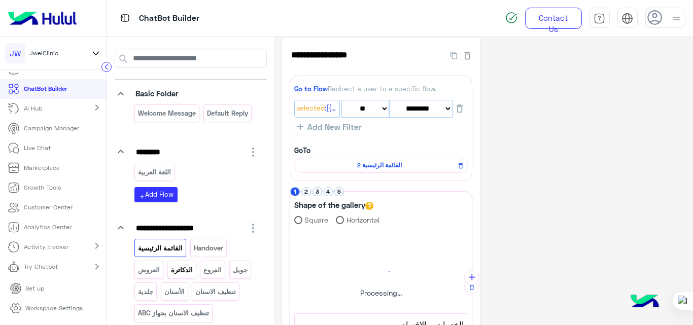
click at [188, 266] on p "الدكاترة" at bounding box center [181, 271] width 23 height 12
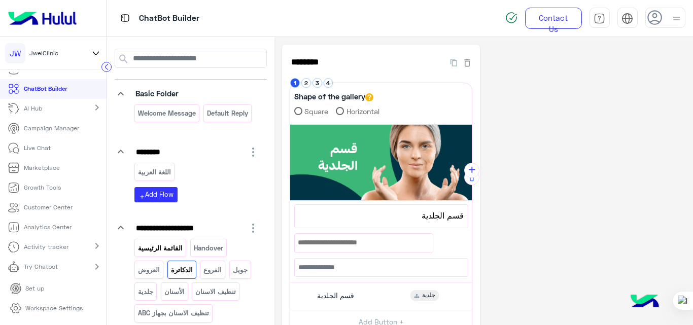
click at [169, 247] on p "القائمة الرئيسية" at bounding box center [161, 249] width 46 height 12
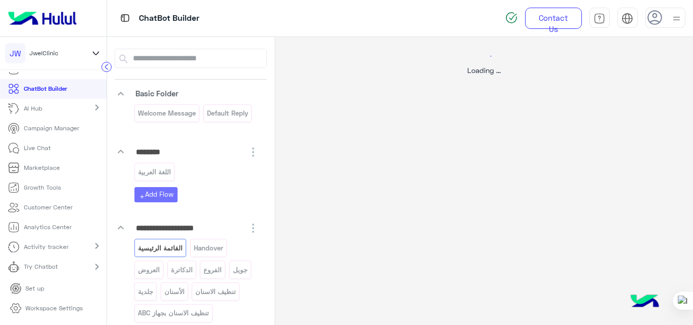
select select "*"
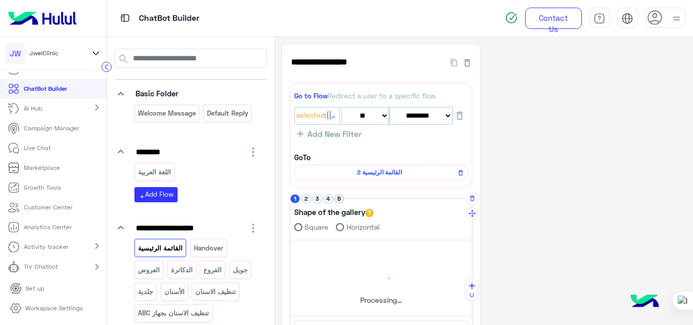
click at [339, 195] on button "5" at bounding box center [340, 199] width 10 height 10
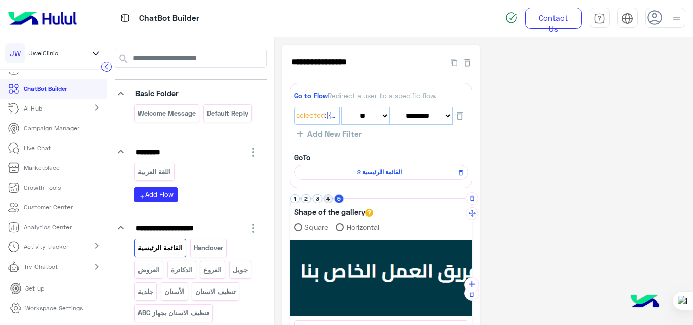
click at [331, 197] on button "4" at bounding box center [329, 199] width 10 height 10
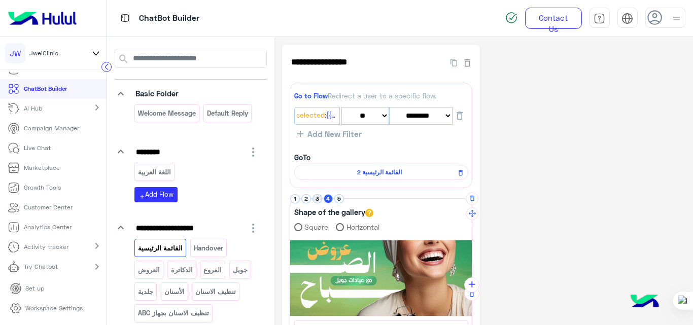
click at [317, 199] on button "3" at bounding box center [318, 199] width 10 height 10
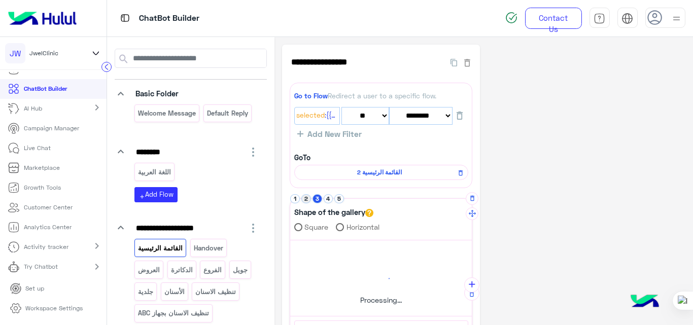
click at [307, 200] on button "2" at bounding box center [307, 199] width 10 height 10
